Goal: Book appointment/travel/reservation

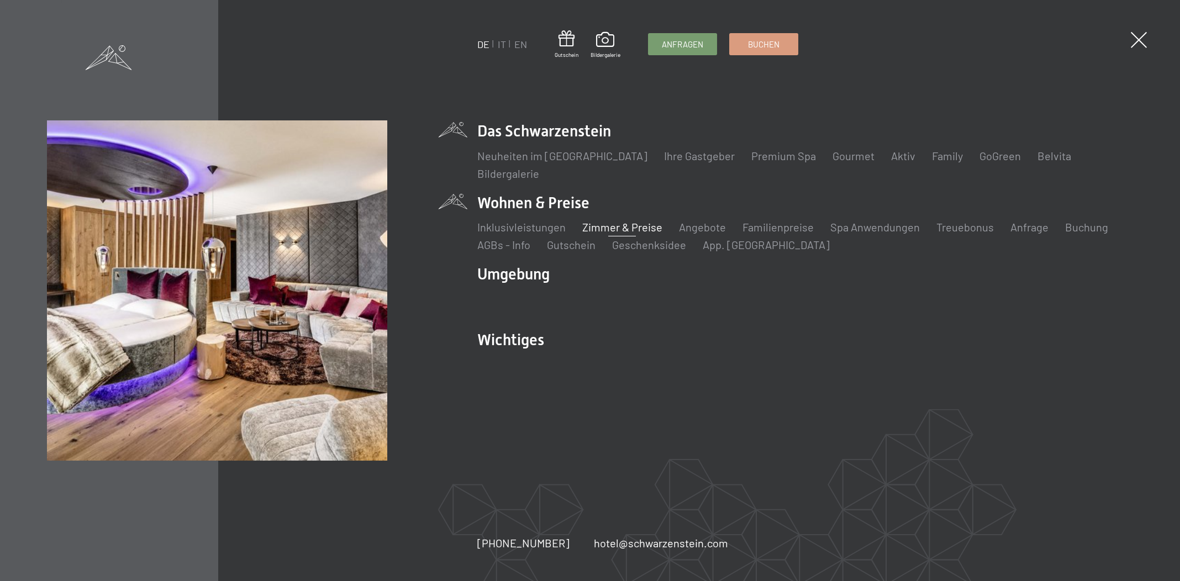
click at [628, 229] on link "Zimmer & Preise" at bounding box center [622, 226] width 80 height 13
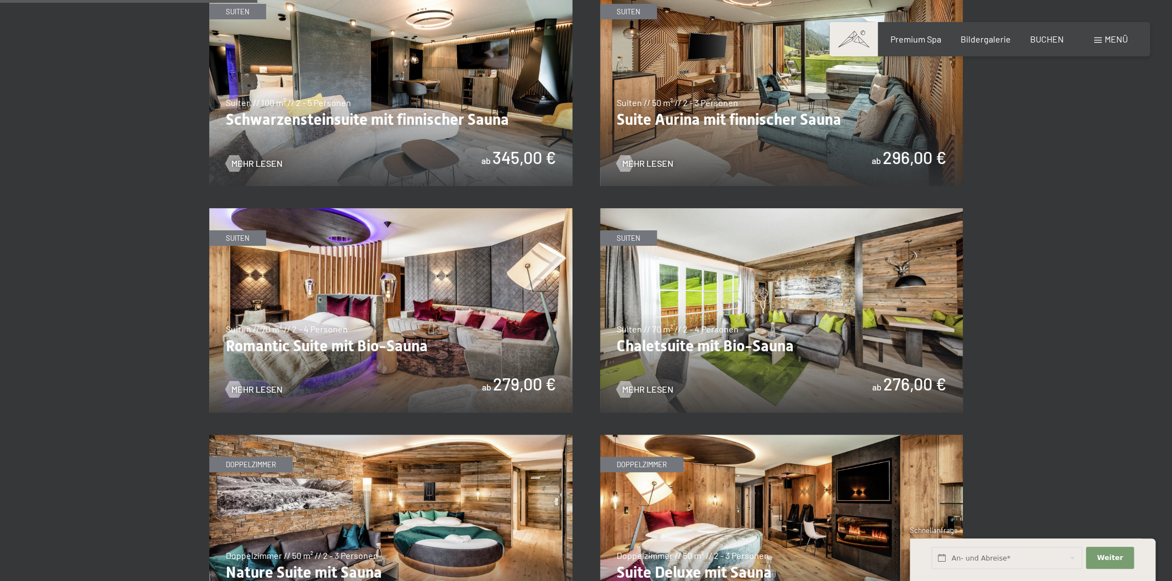
scroll to position [920, 0]
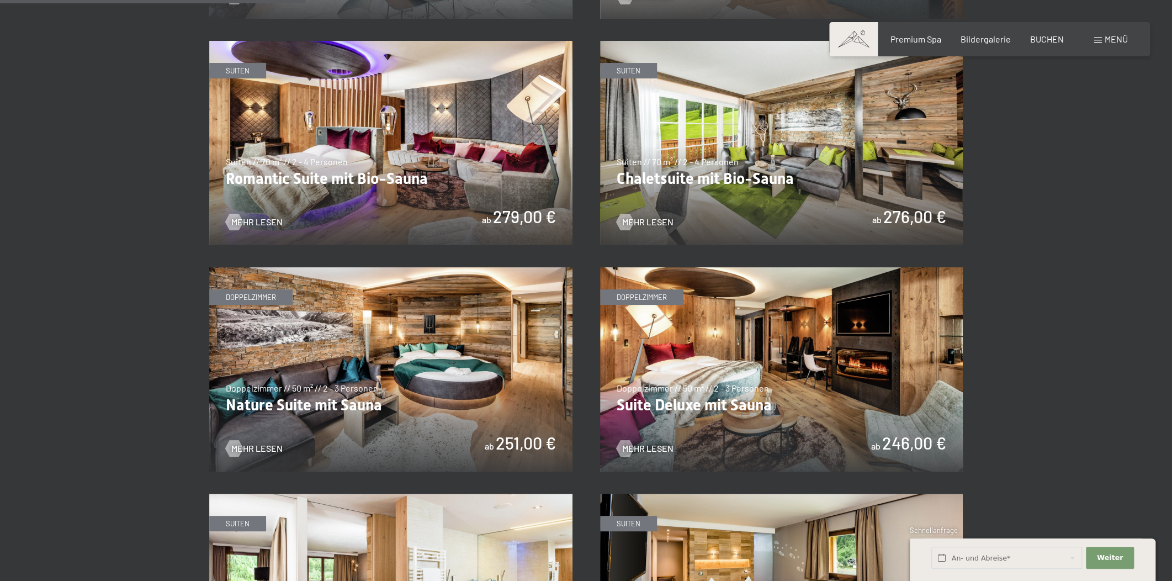
click at [643, 440] on img at bounding box center [781, 369] width 363 height 204
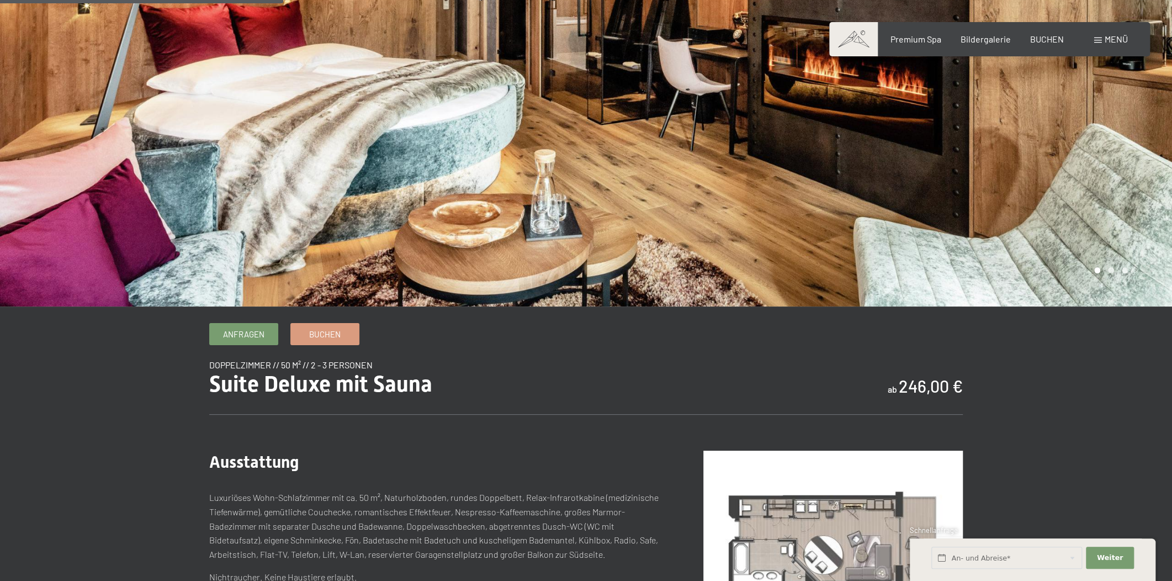
scroll to position [335, 0]
